Goal: Navigation & Orientation: Find specific page/section

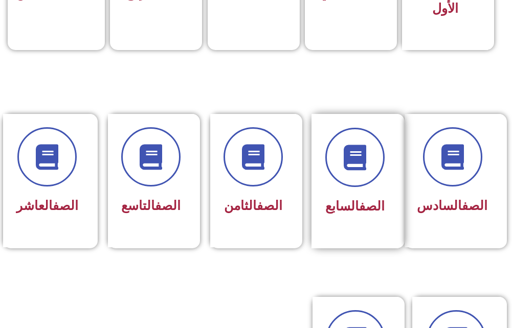
scroll to position [511, 0]
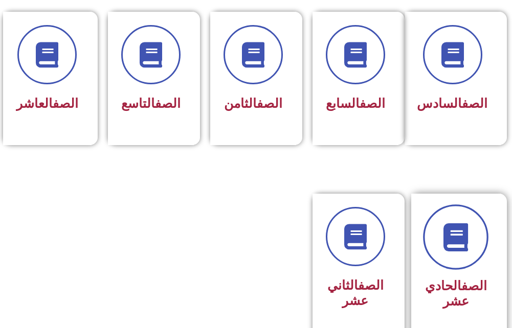
click at [448, 241] on icon at bounding box center [456, 237] width 28 height 28
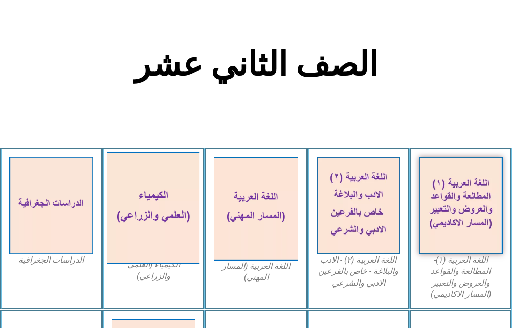
scroll to position [256, 0]
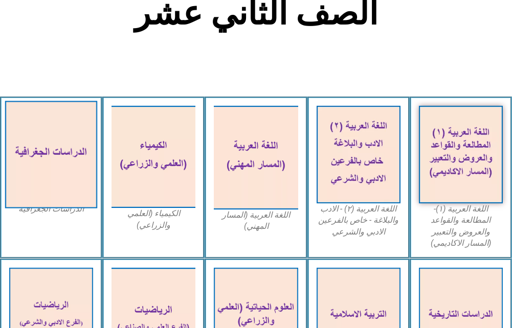
click at [80, 191] on img at bounding box center [51, 154] width 93 height 107
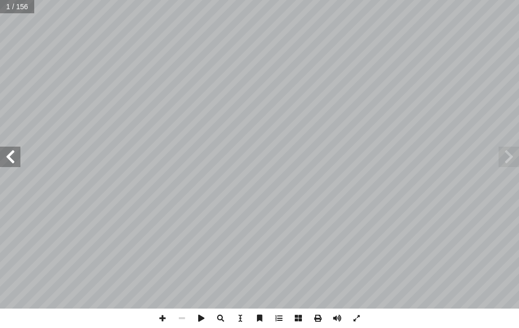
click at [12, 155] on span at bounding box center [10, 157] width 20 height 20
click at [12, 154] on span at bounding box center [10, 157] width 20 height 20
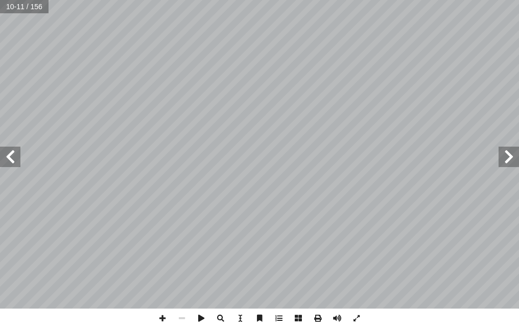
click at [12, 154] on span at bounding box center [10, 157] width 20 height 20
click at [12, 151] on span at bounding box center [10, 157] width 20 height 20
click at [13, 147] on span at bounding box center [10, 157] width 20 height 20
click at [504, 152] on span at bounding box center [509, 157] width 20 height 20
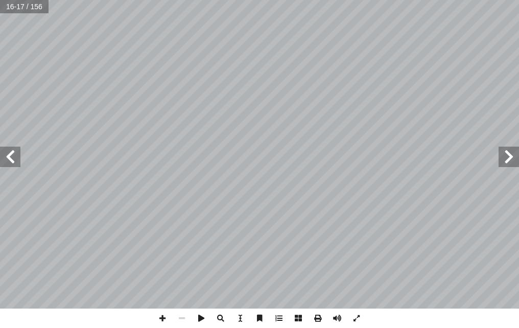
click at [504, 152] on span at bounding box center [509, 157] width 20 height 20
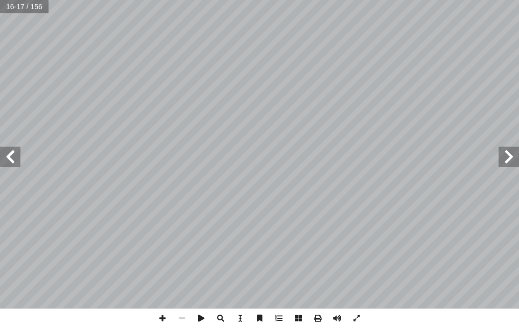
click at [504, 152] on span at bounding box center [509, 157] width 20 height 20
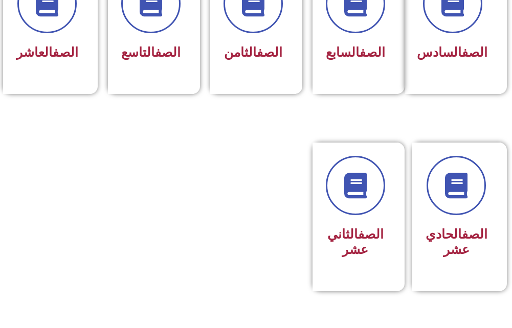
scroll to position [613, 0]
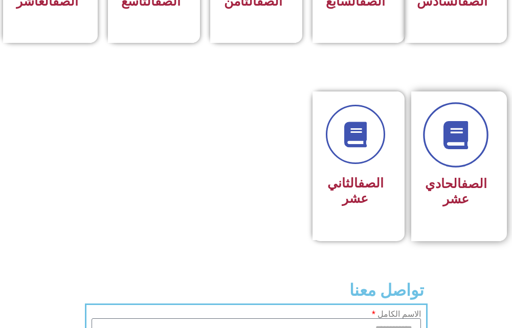
click at [460, 149] on icon at bounding box center [456, 135] width 28 height 28
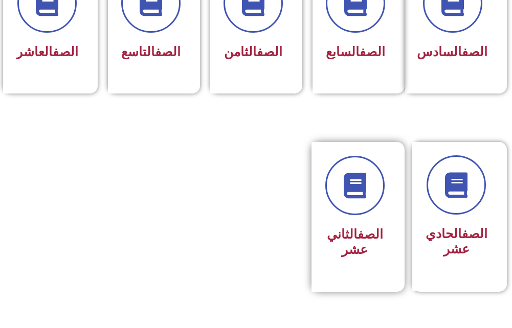
scroll to position [614, 0]
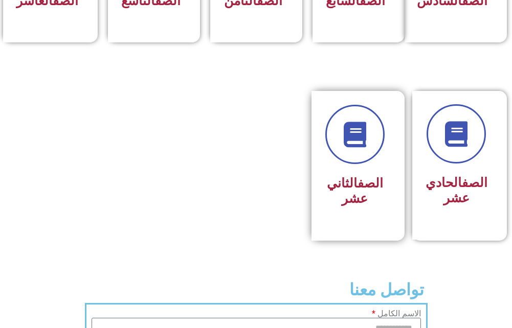
click at [362, 191] on link "الصف" at bounding box center [370, 183] width 26 height 15
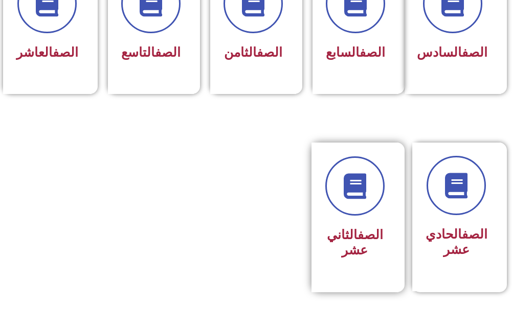
scroll to position [665, 0]
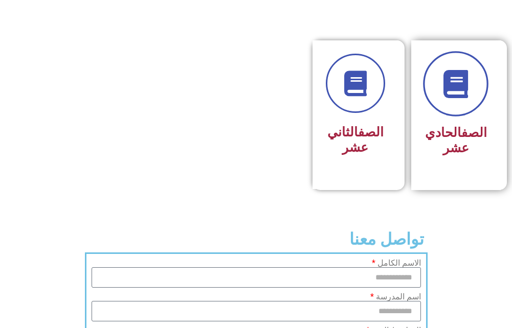
drag, startPoint x: 465, startPoint y: 107, endPoint x: 471, endPoint y: 116, distance: 11.4
click at [471, 116] on link at bounding box center [455, 83] width 65 height 65
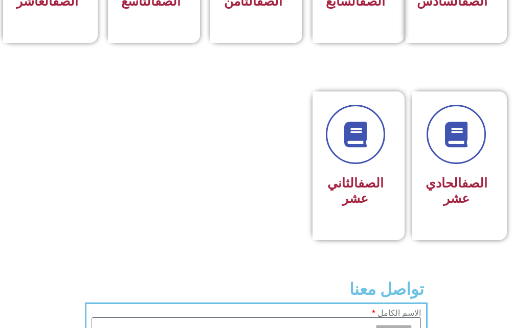
scroll to position [562, 0]
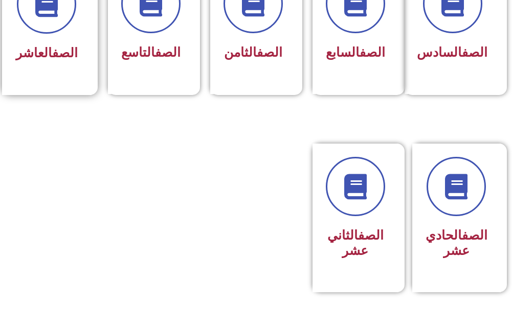
click at [32, 55] on span "الصف العاشر" at bounding box center [47, 52] width 62 height 15
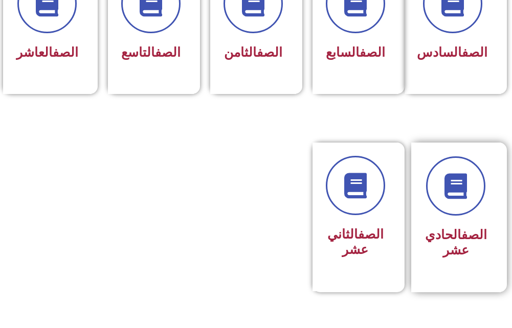
click at [438, 233] on div "الصف الحادي عشر" at bounding box center [456, 209] width 62 height 107
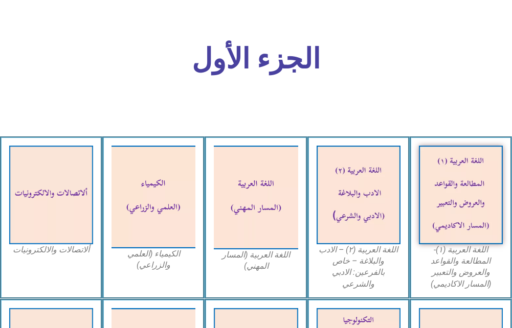
scroll to position [409, 0]
